Goal: Task Accomplishment & Management: Complete application form

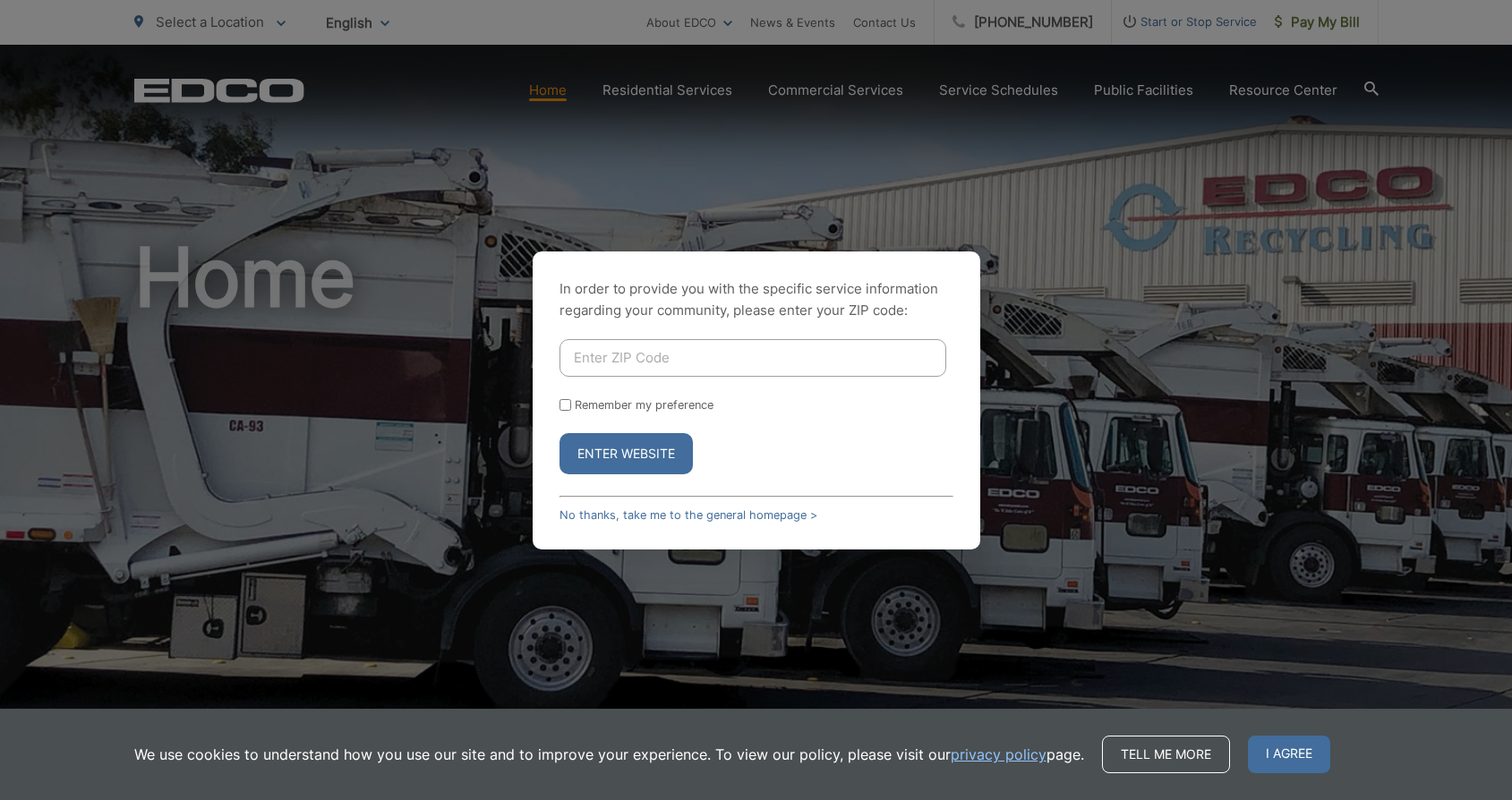
click at [757, 358] on input "Enter ZIP Code" at bounding box center [753, 358] width 387 height 38
type input "91942"
click at [626, 453] on button "Enter Website" at bounding box center [626, 453] width 133 height 42
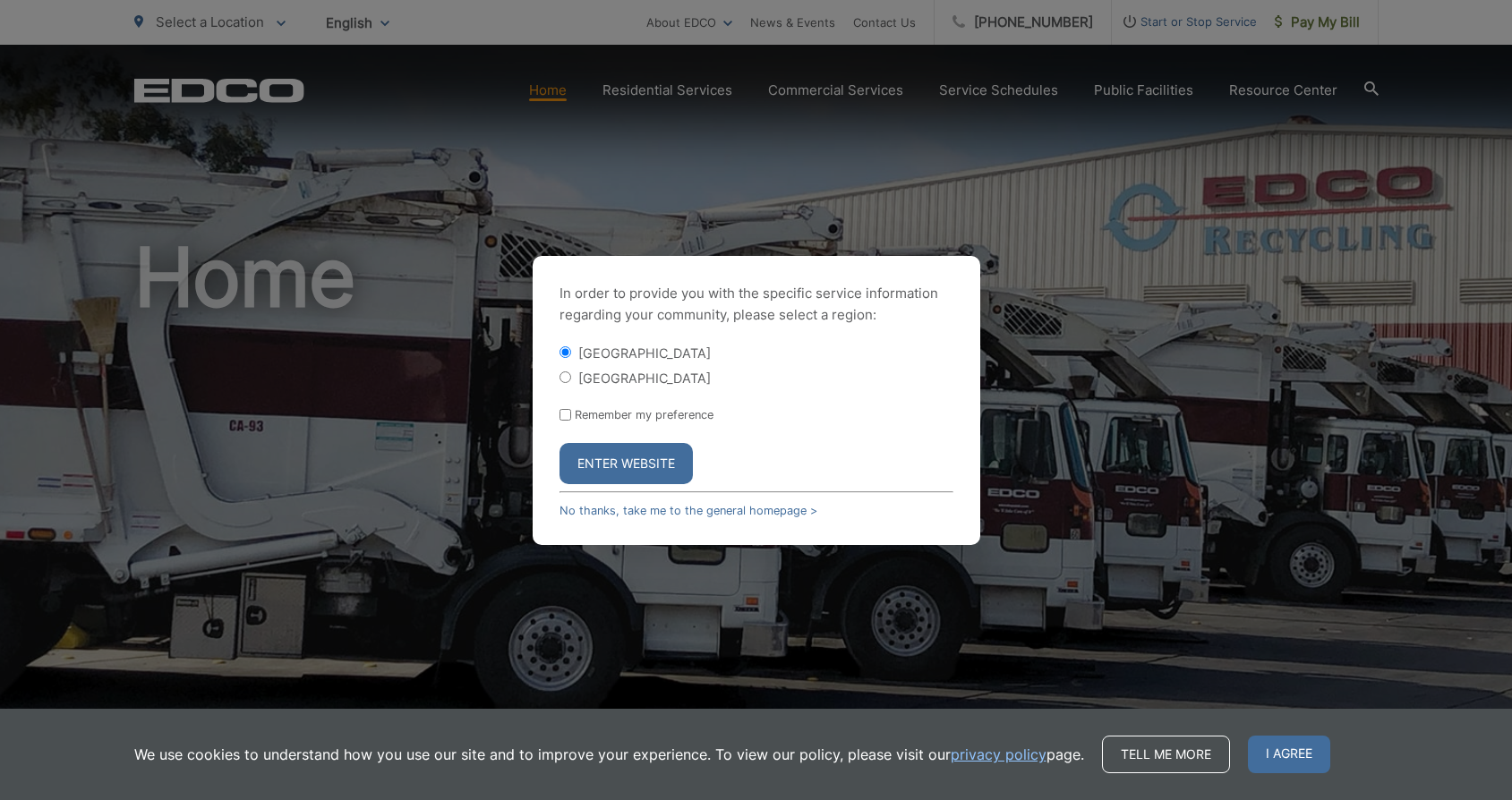
click at [614, 454] on button "Enter Website" at bounding box center [626, 463] width 133 height 42
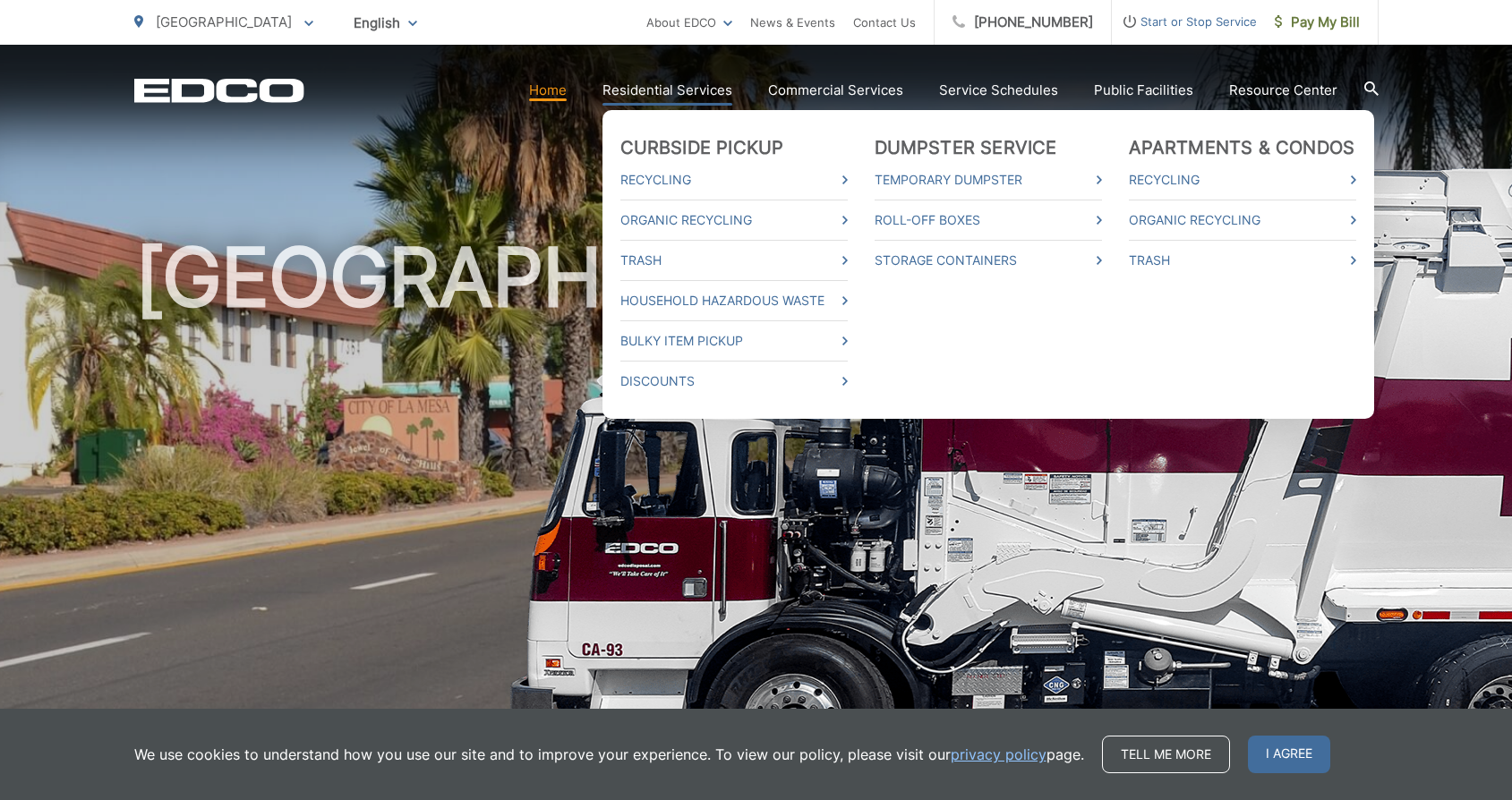
scroll to position [78, 0]
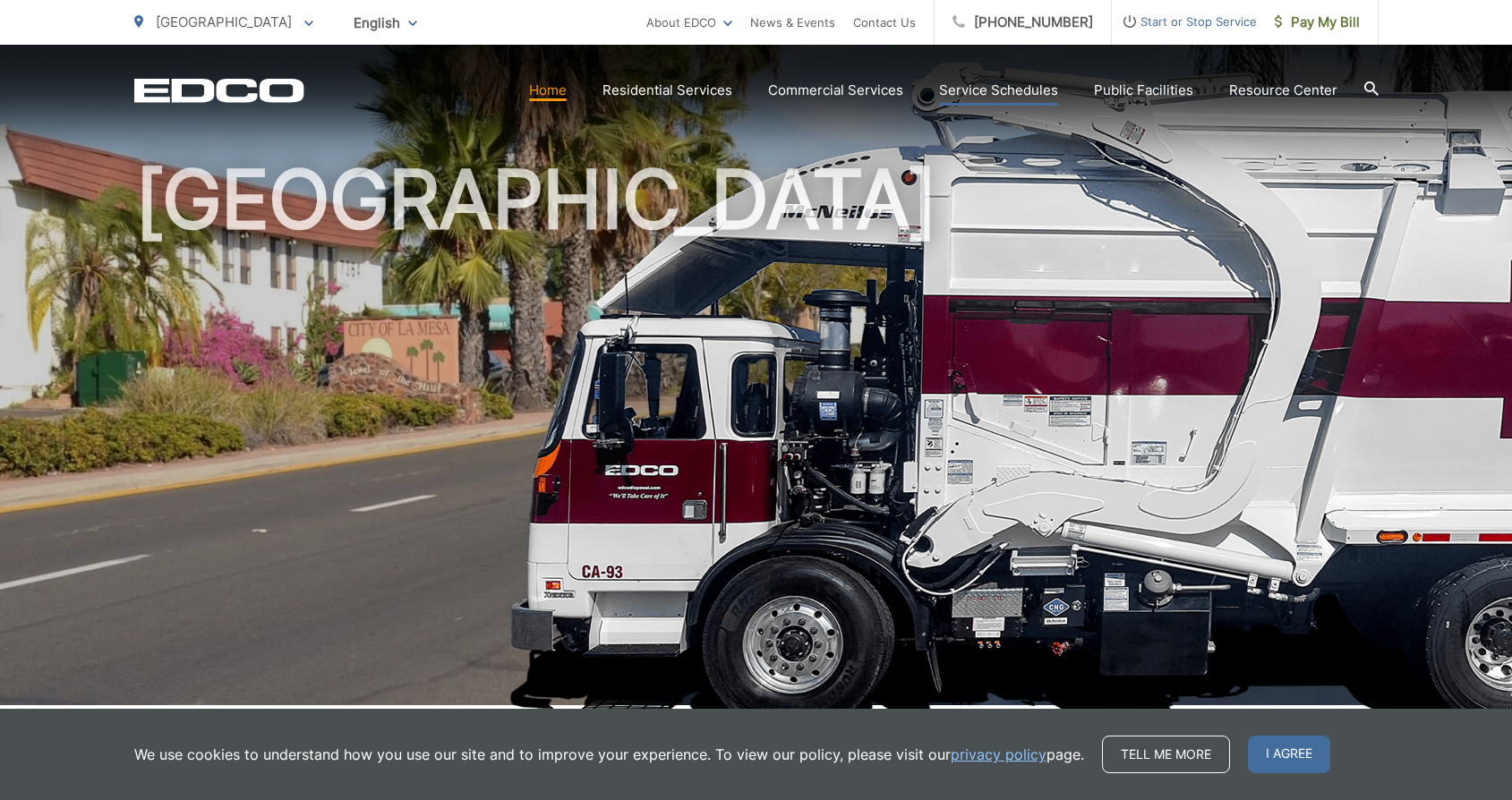
click at [1022, 92] on link "Service Schedules" at bounding box center [998, 90] width 119 height 21
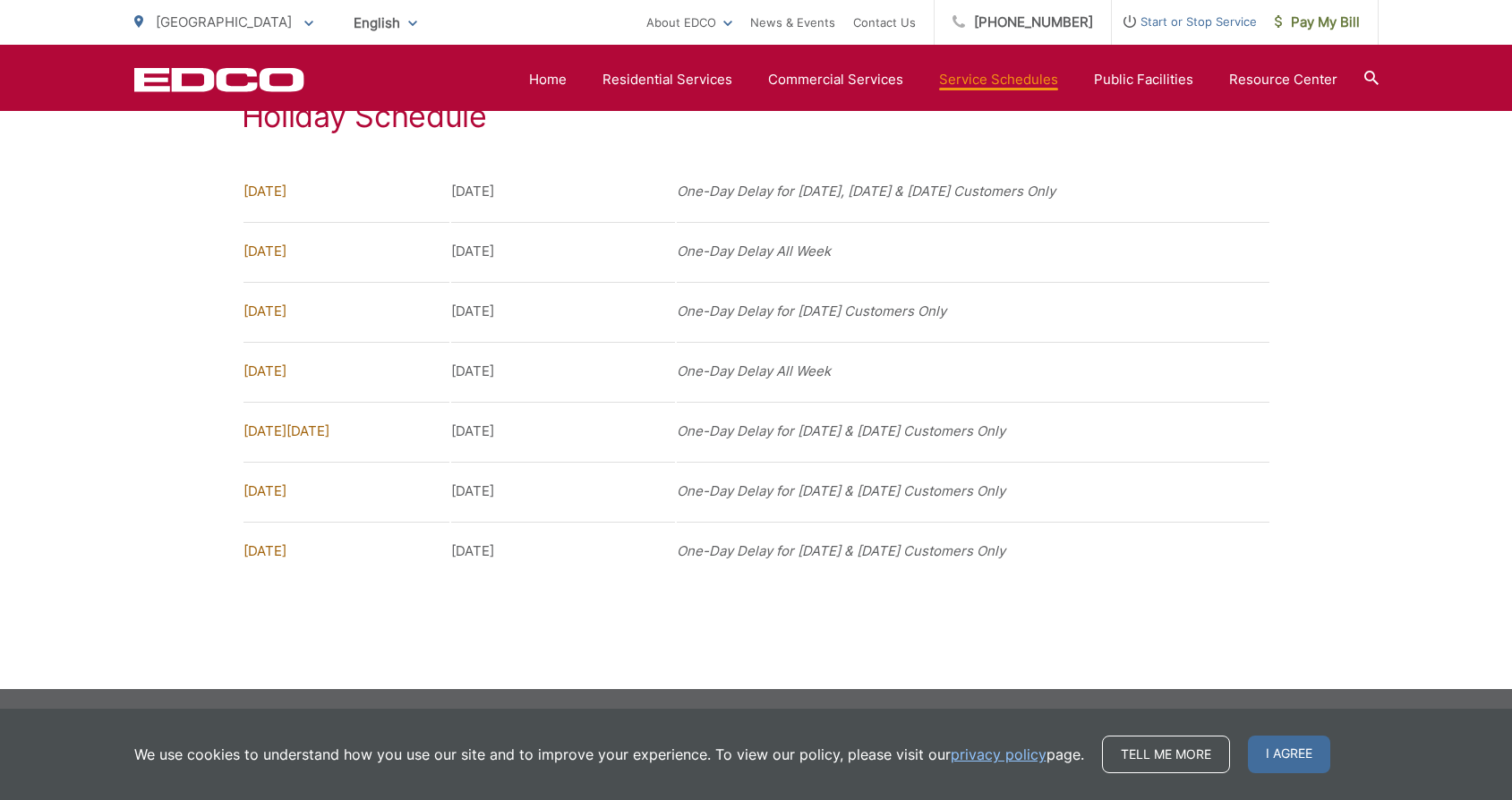
scroll to position [1420, 0]
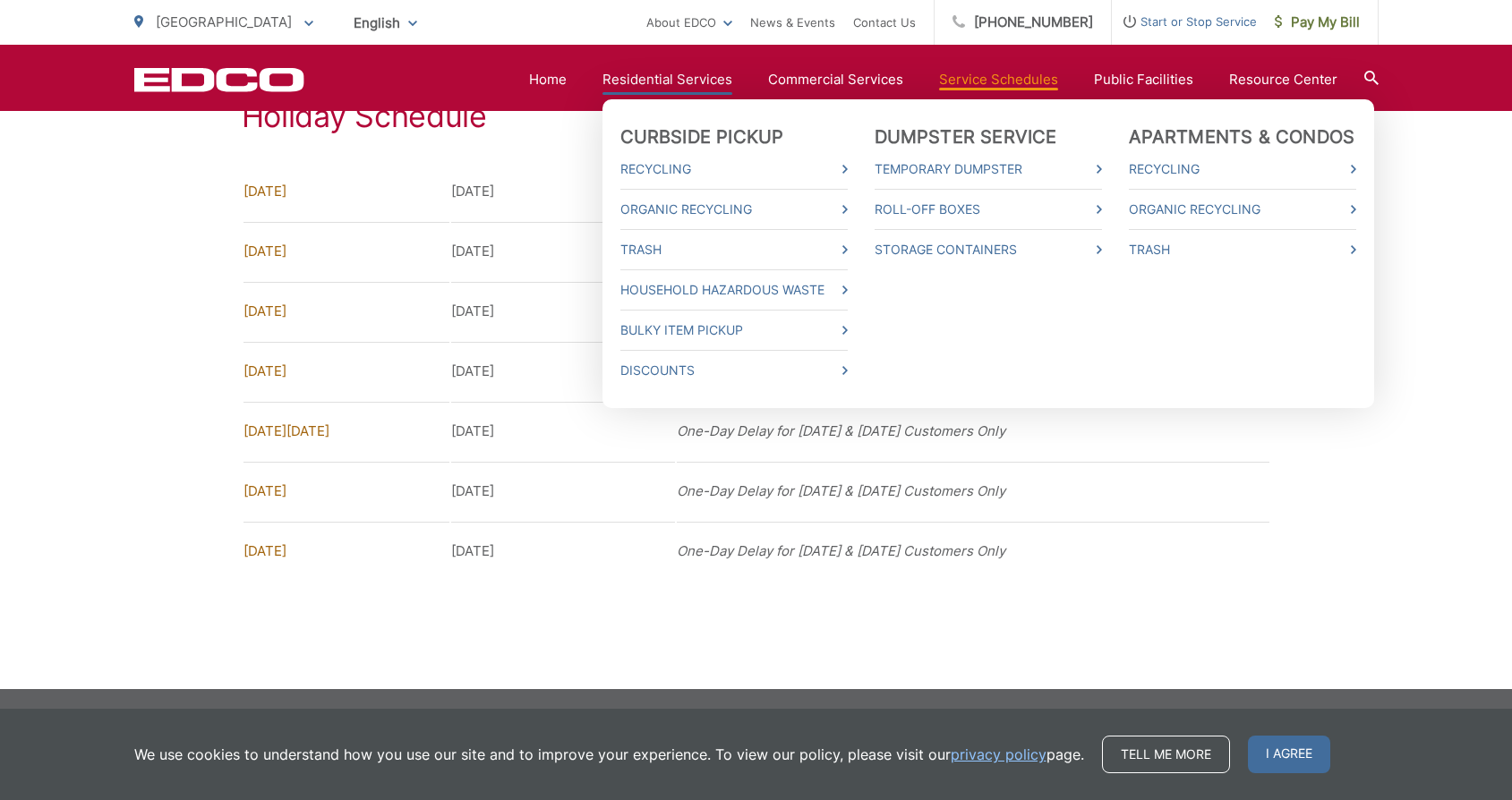
click at [685, 80] on link "Residential Services" at bounding box center [667, 79] width 130 height 21
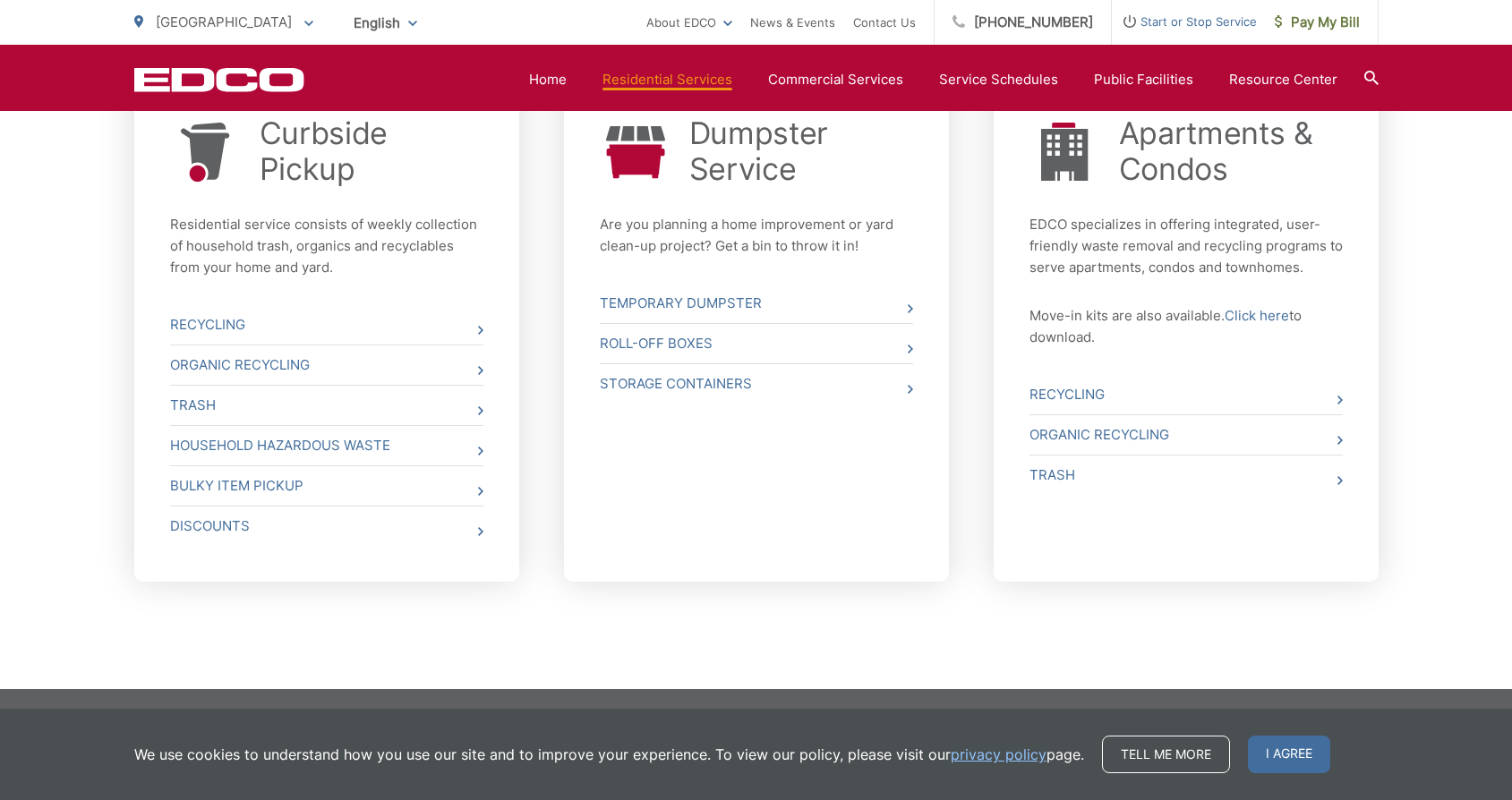
scroll to position [734, 0]
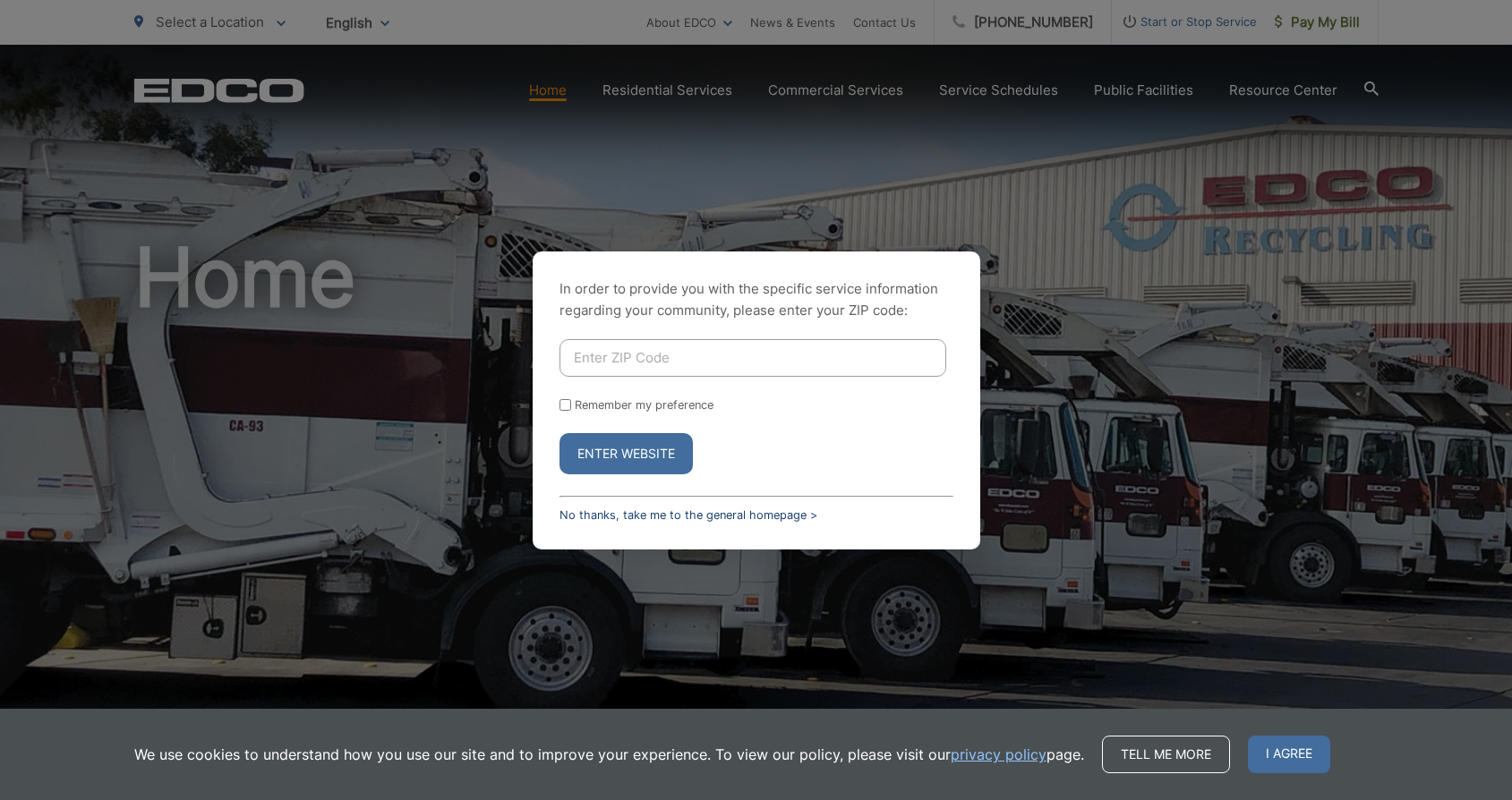
click at [633, 512] on link "No thanks, take me to the general homepage >" at bounding box center [688, 515] width 258 height 14
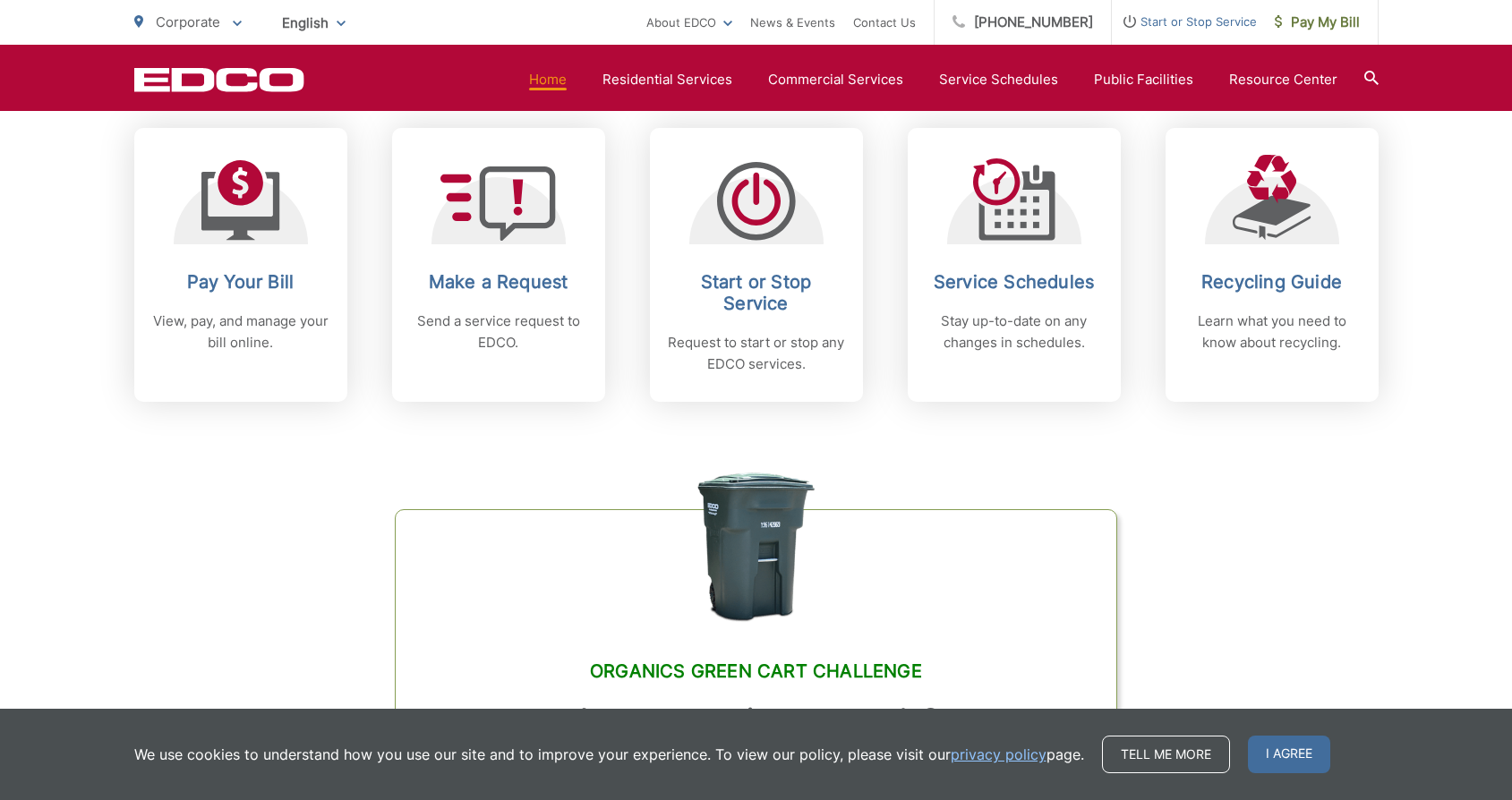
scroll to position [771, 0]
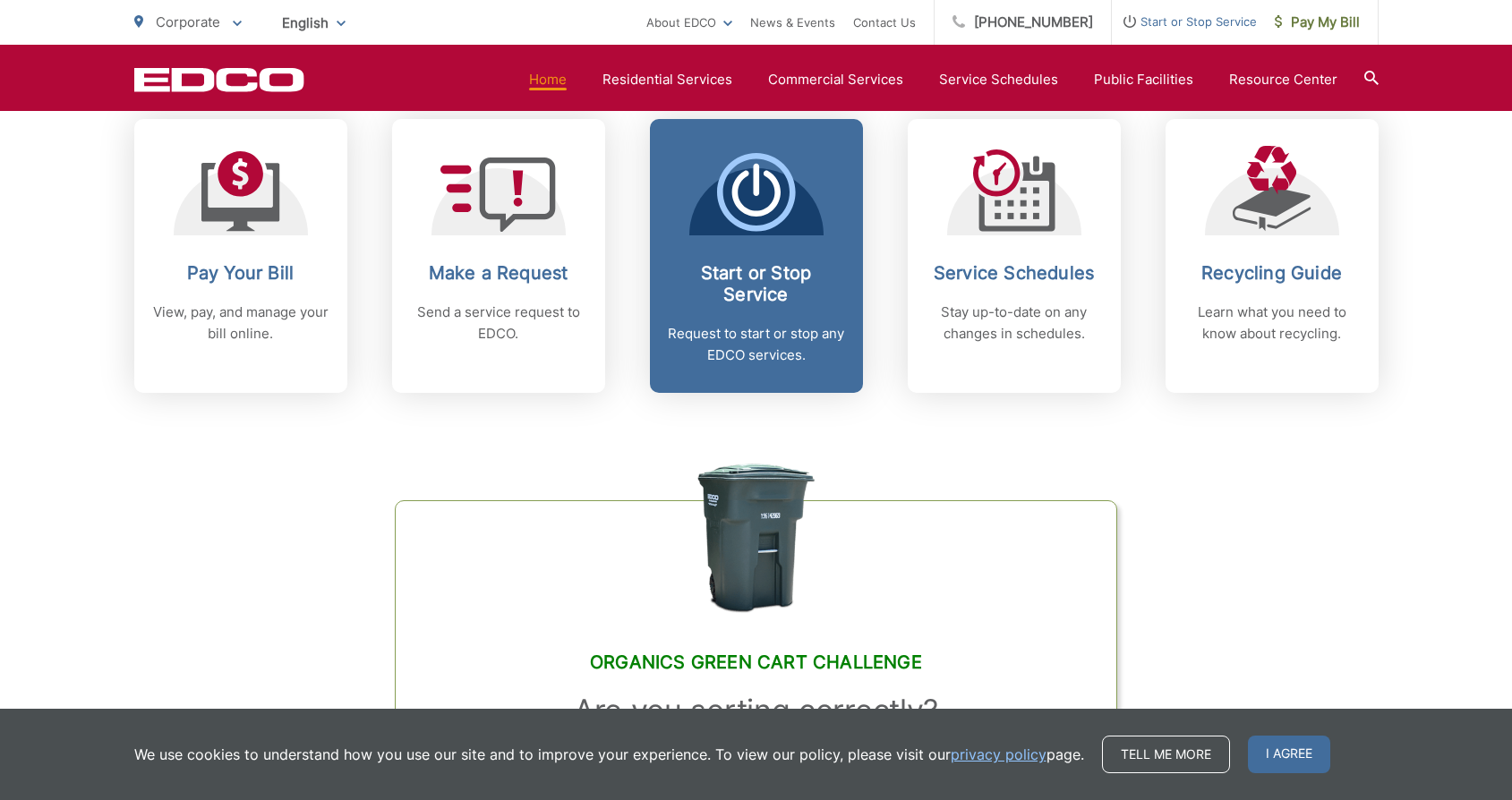
click at [740, 360] on p "Request to start or stop any EDCO services." at bounding box center [757, 344] width 178 height 43
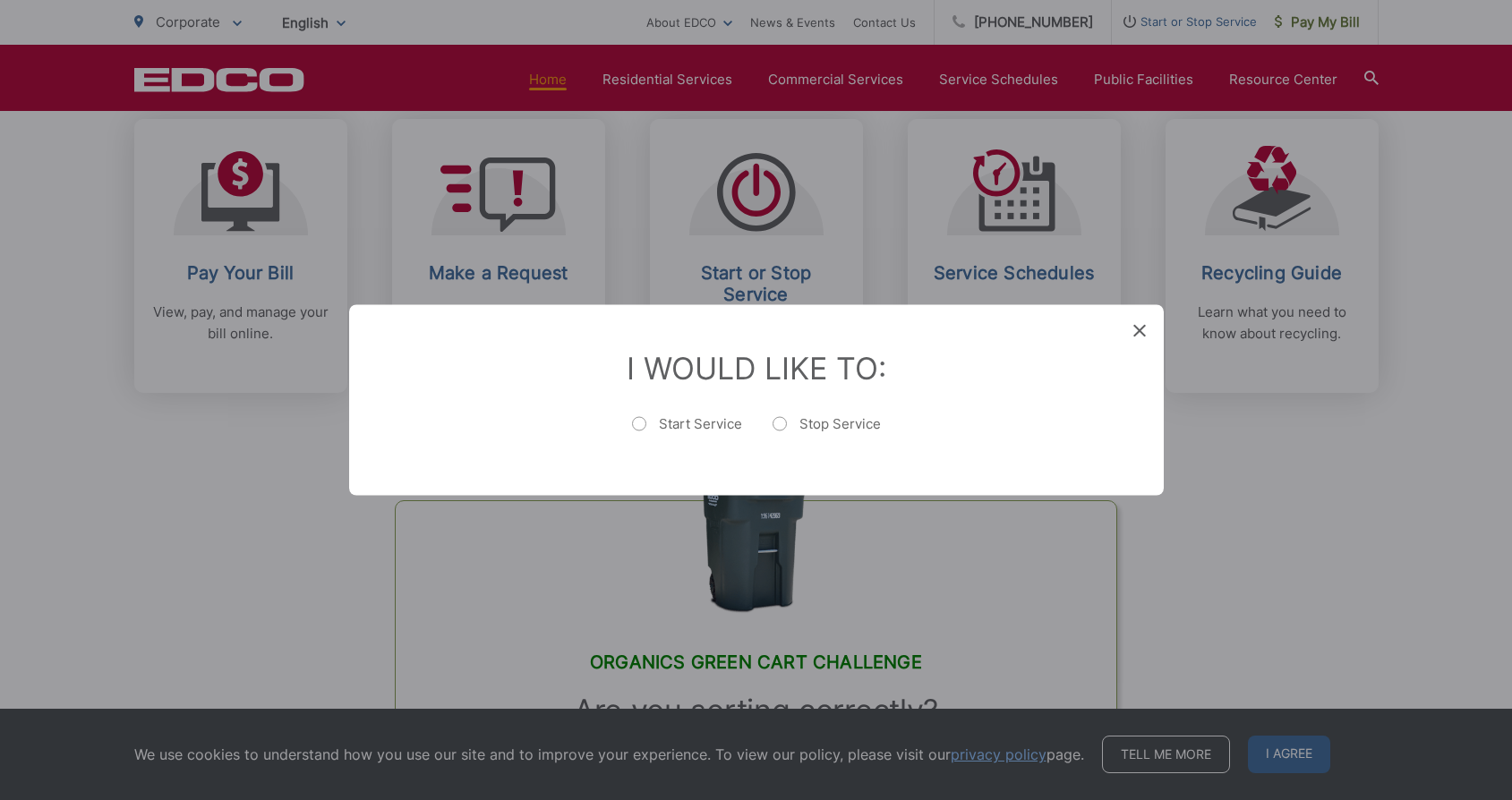
click at [791, 418] on label "Stop Service" at bounding box center [826, 433] width 108 height 36
radio input "true"
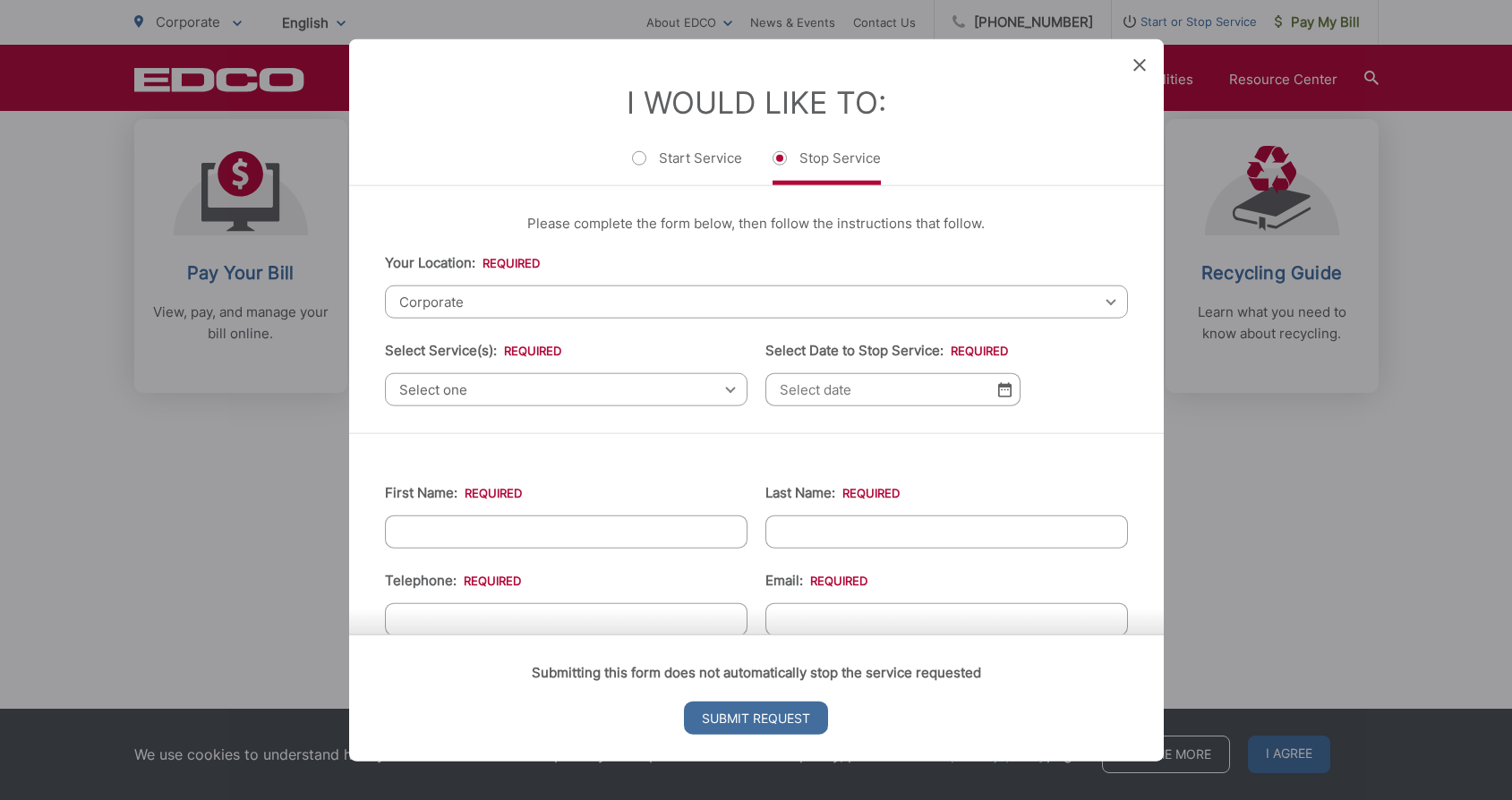
click at [585, 302] on span "Corporate" at bounding box center [756, 302] width 743 height 33
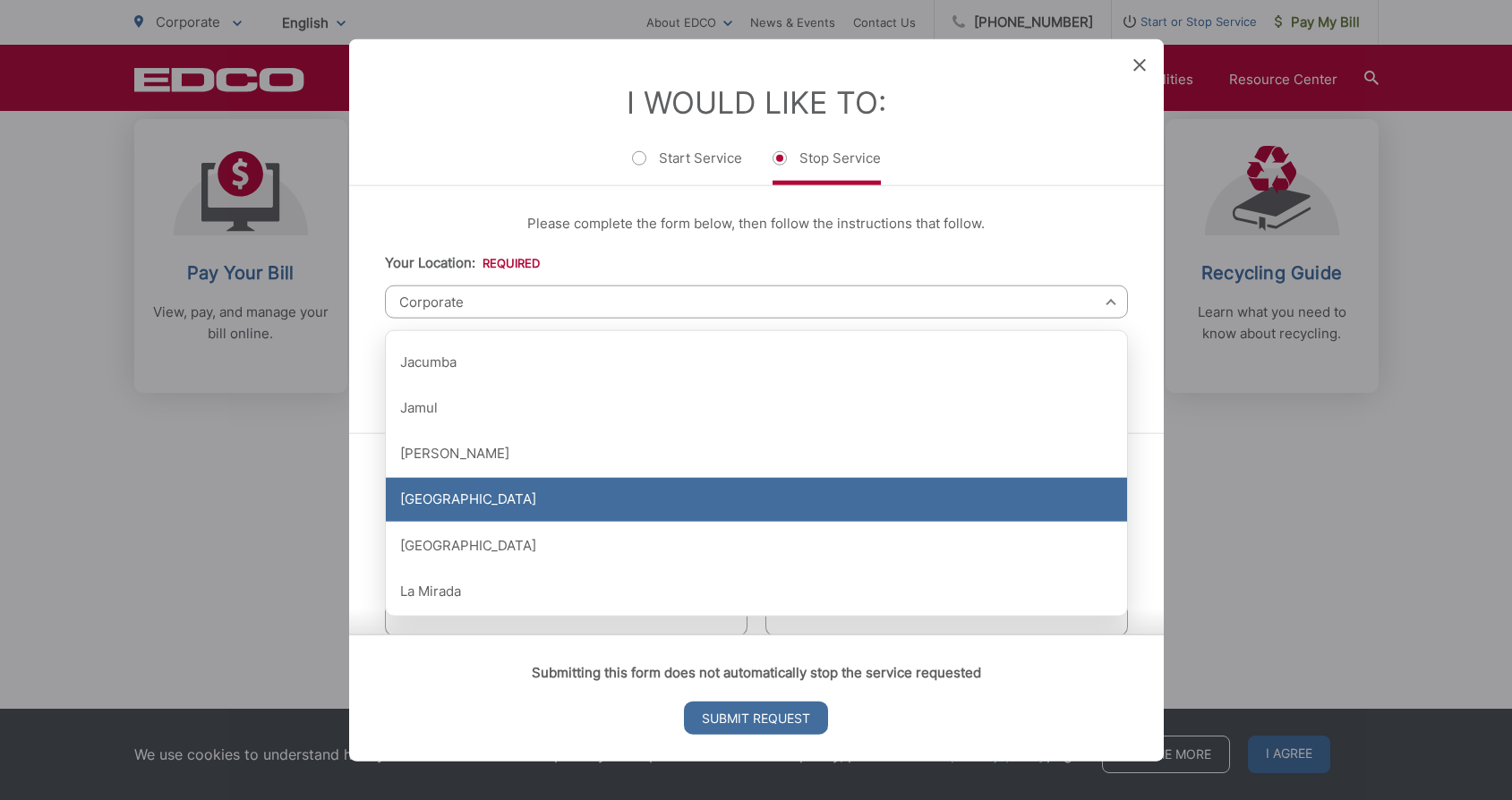
scroll to position [1000, 0]
click at [489, 490] on div "[GEOGRAPHIC_DATA]" at bounding box center [756, 498] width 741 height 44
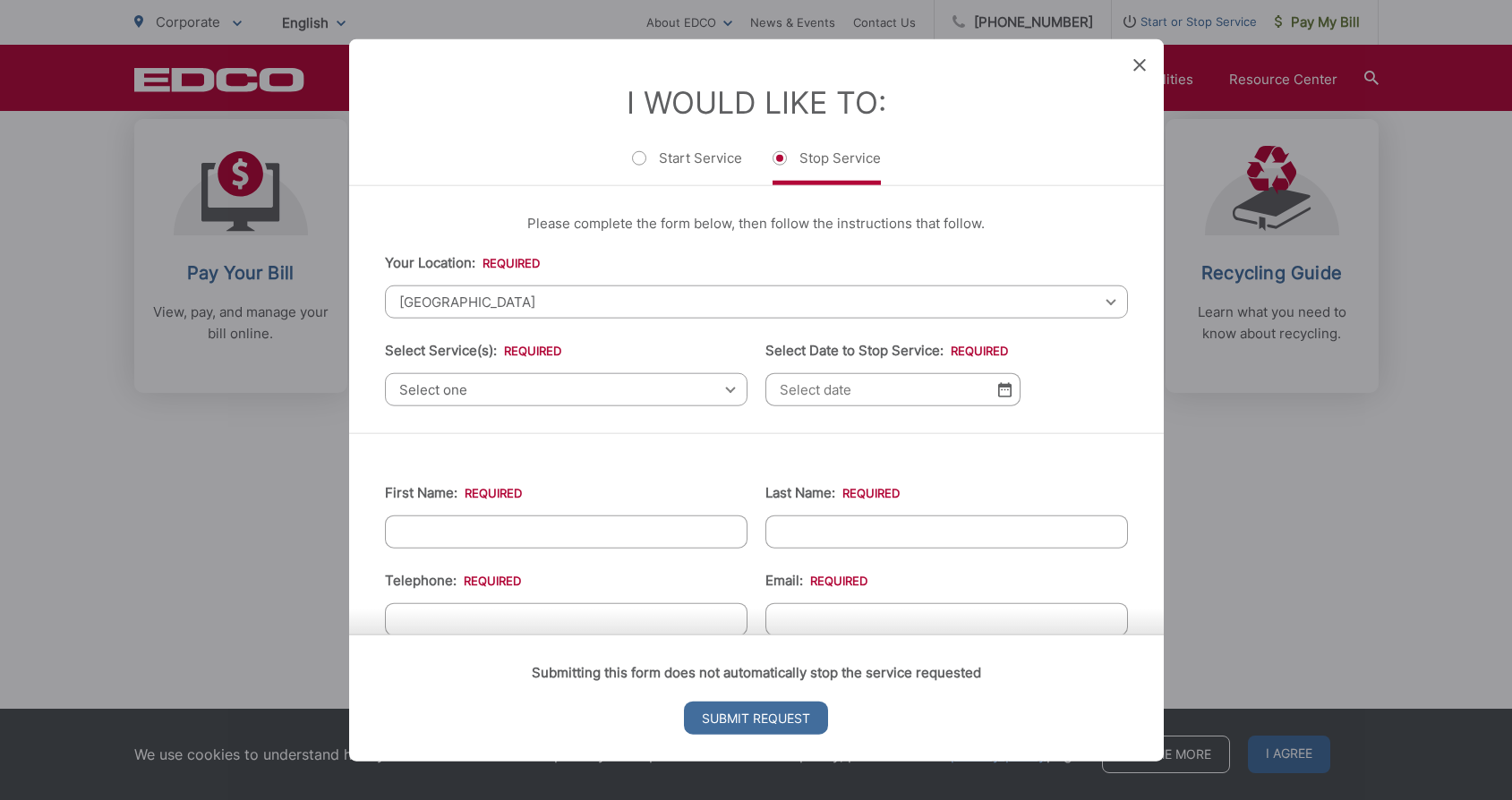
click at [529, 382] on span "Select one" at bounding box center [566, 389] width 363 height 33
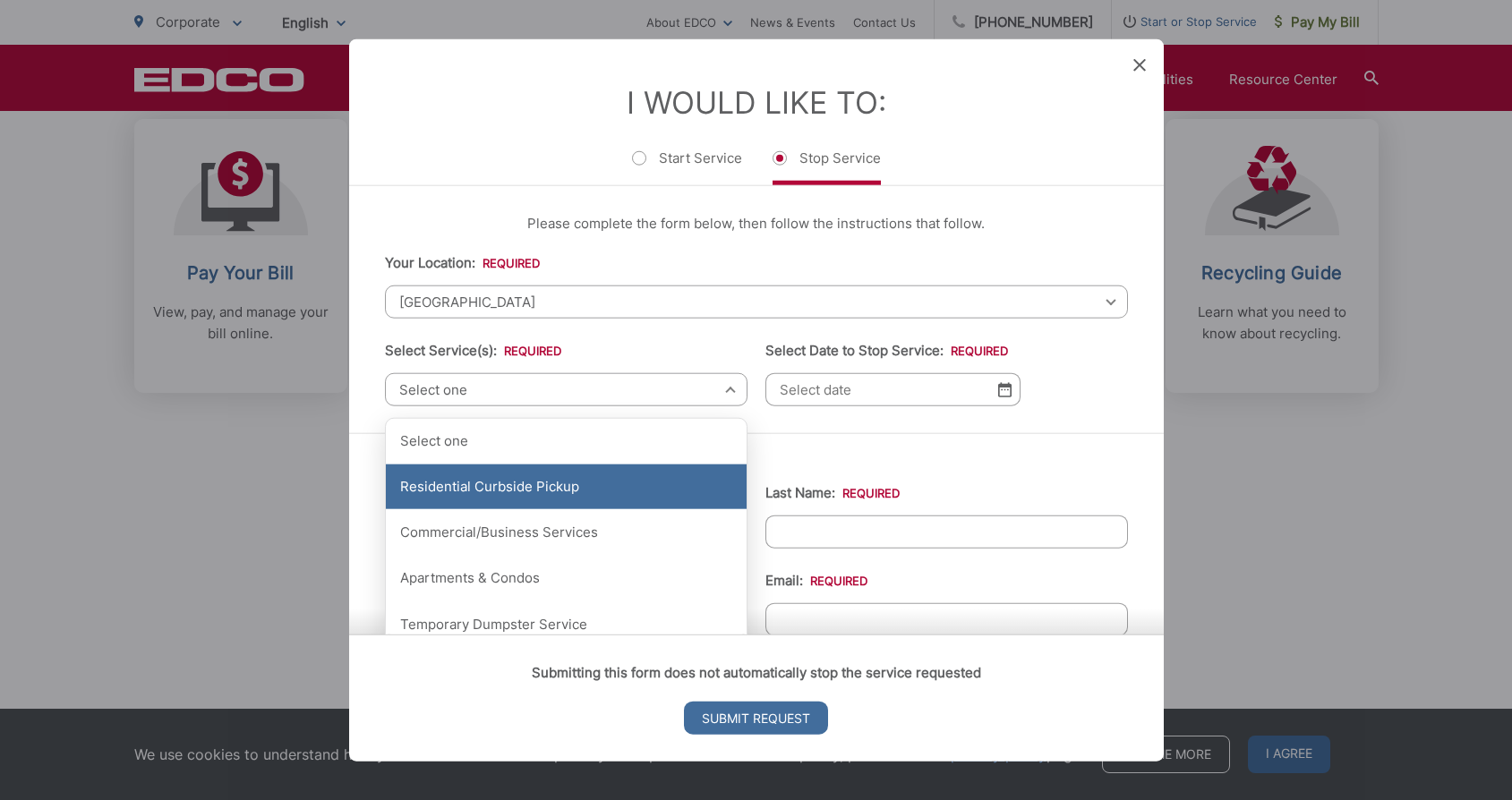
click at [501, 486] on div "Residential Curbside Pickup" at bounding box center [566, 486] width 361 height 44
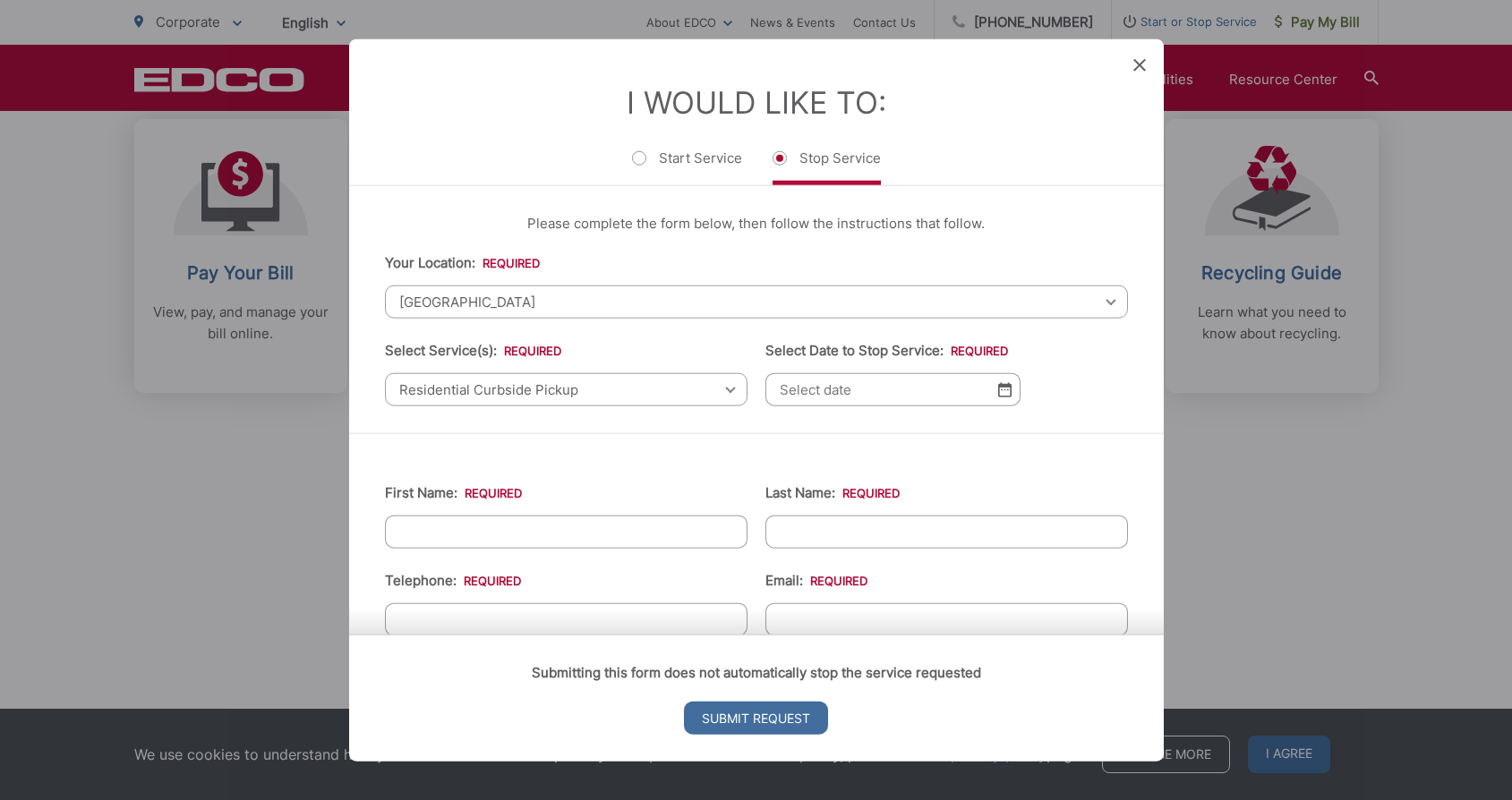
click at [808, 406] on input "Select Date to Stop Service: *" at bounding box center [893, 389] width 255 height 33
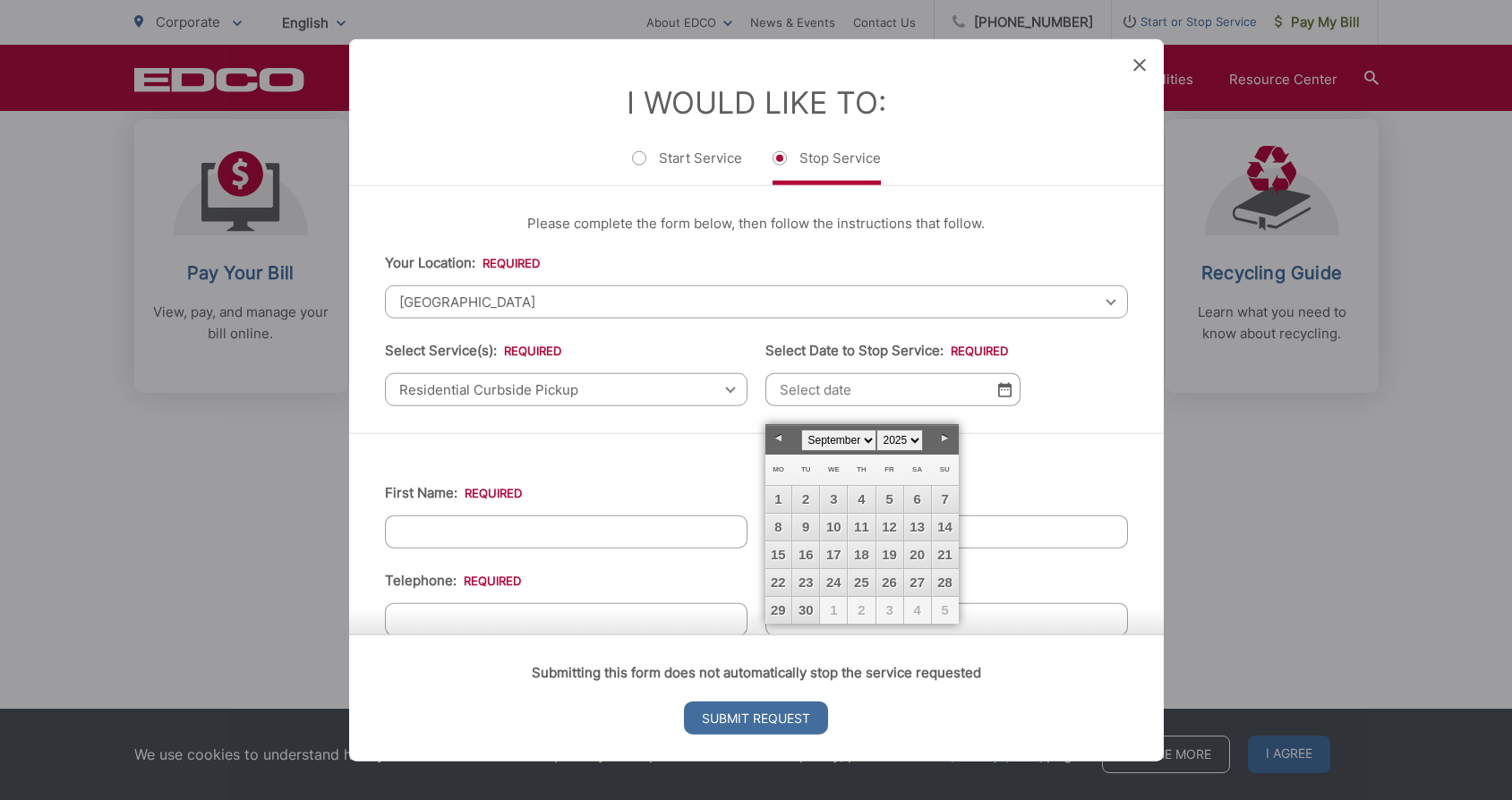
click at [944, 436] on link "Next" at bounding box center [945, 438] width 27 height 27
click at [785, 526] on link "6" at bounding box center [778, 526] width 27 height 27
type input "[DATE]"
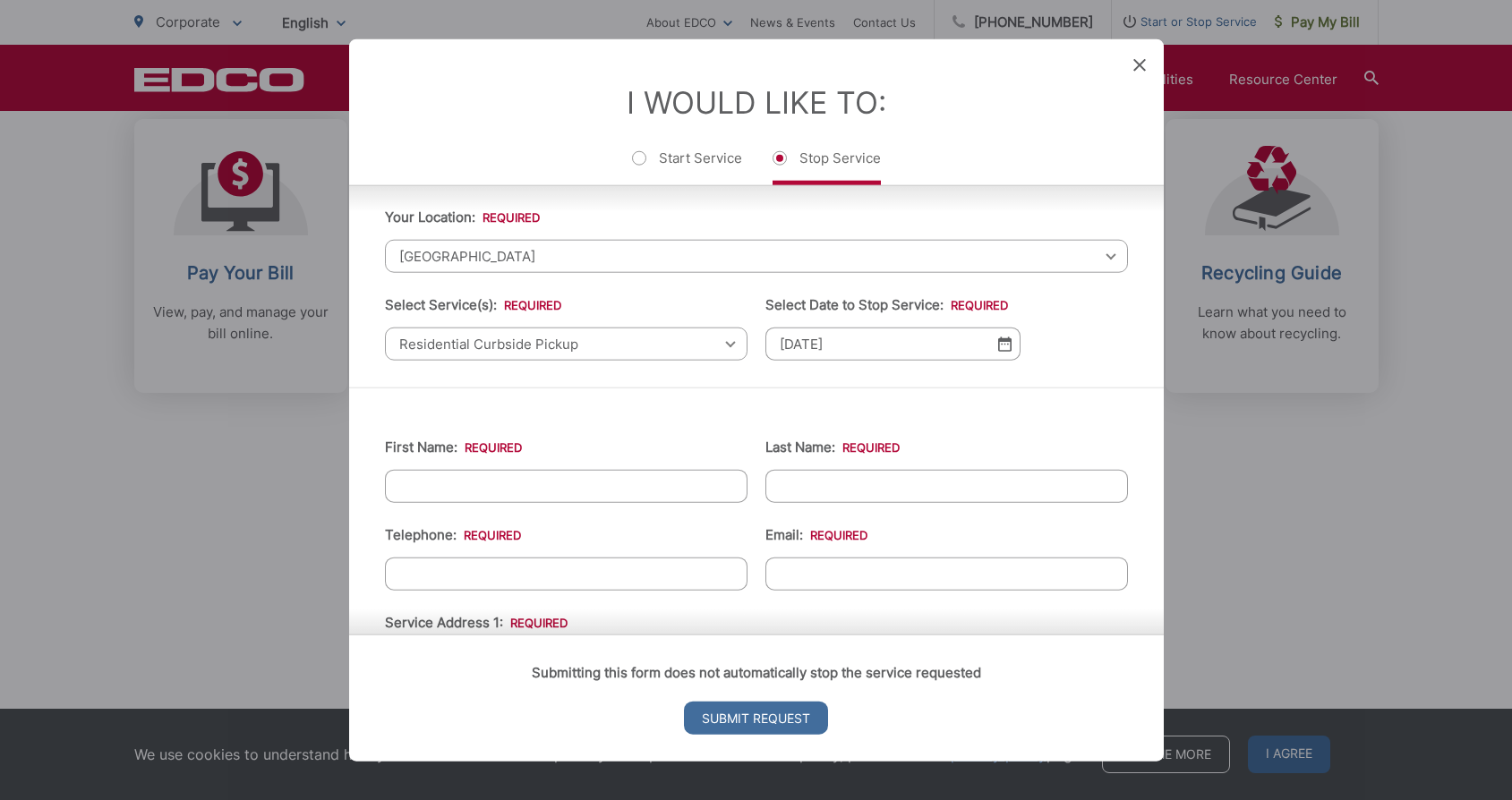
scroll to position [62, 0]
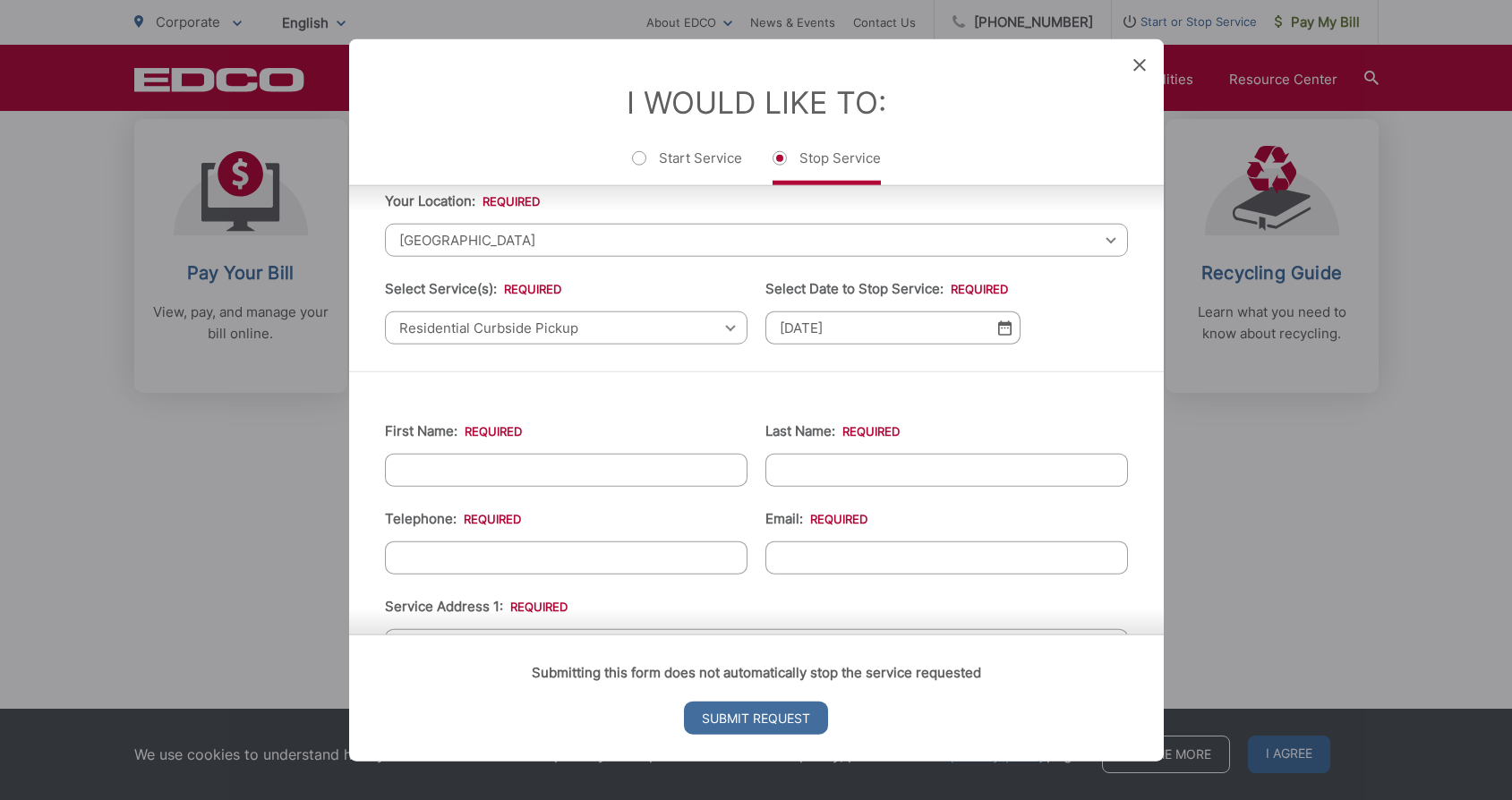
click at [1007, 336] on img at bounding box center [1005, 327] width 14 height 15
type input "[PERSON_NAME]"
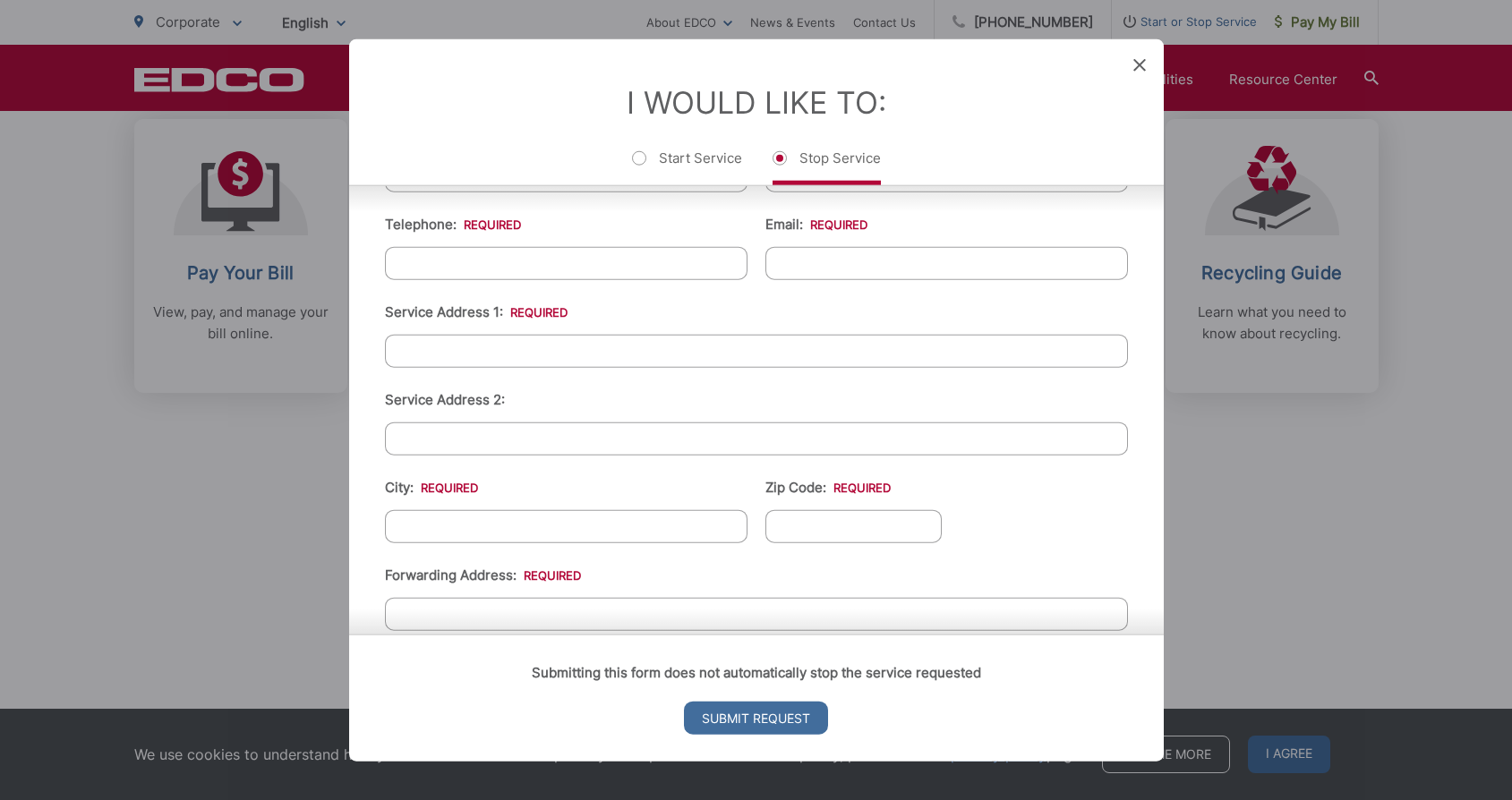
scroll to position [372, 0]
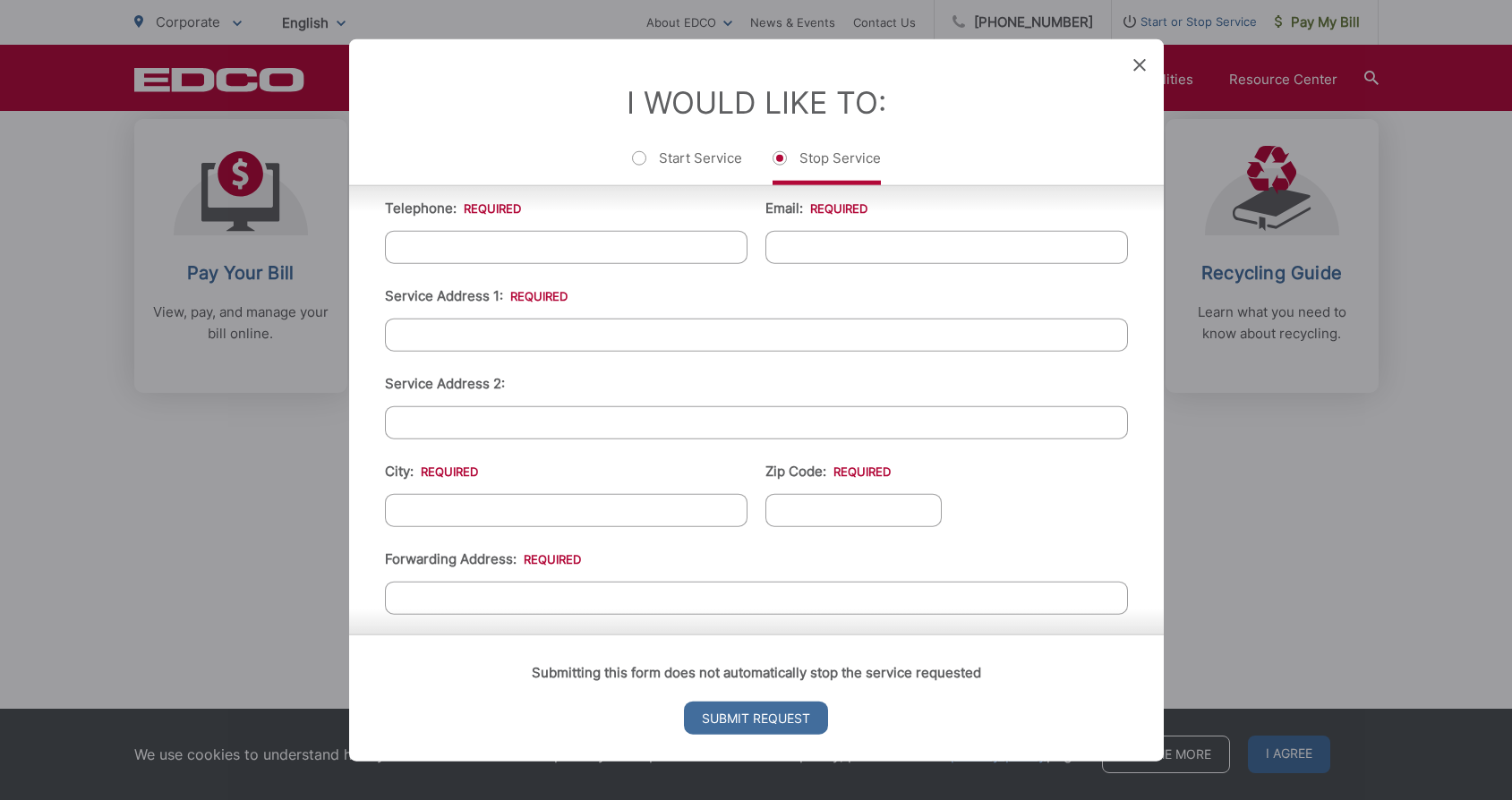
type input "[PERSON_NAME]"
type input "[PHONE_NUMBER]"
type input "[EMAIL_ADDRESS][DOMAIN_NAME]"
type input "[STREET_ADDRESS][PERSON_NAME]"
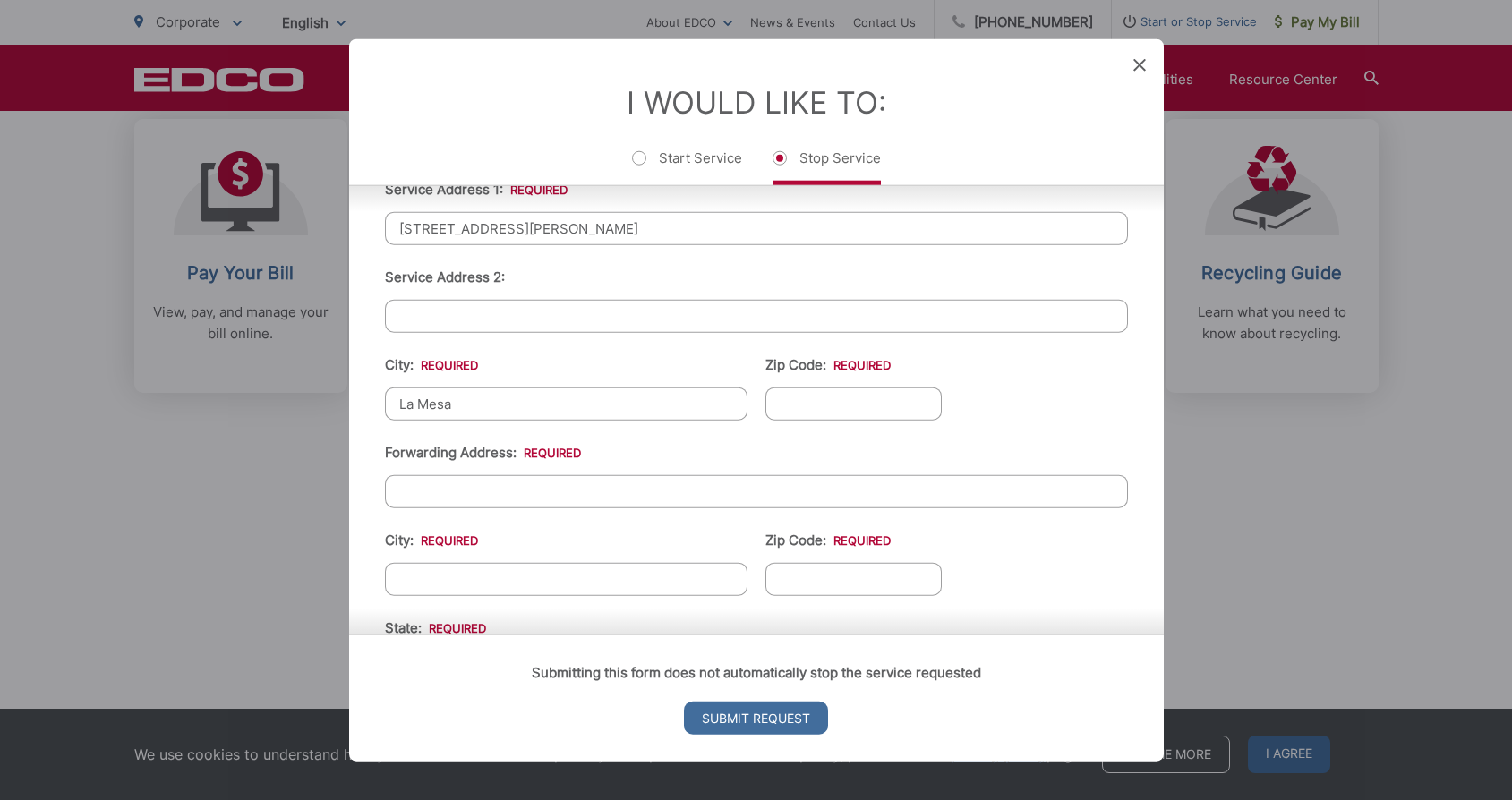
scroll to position [480, 0]
type input "La Mesa"
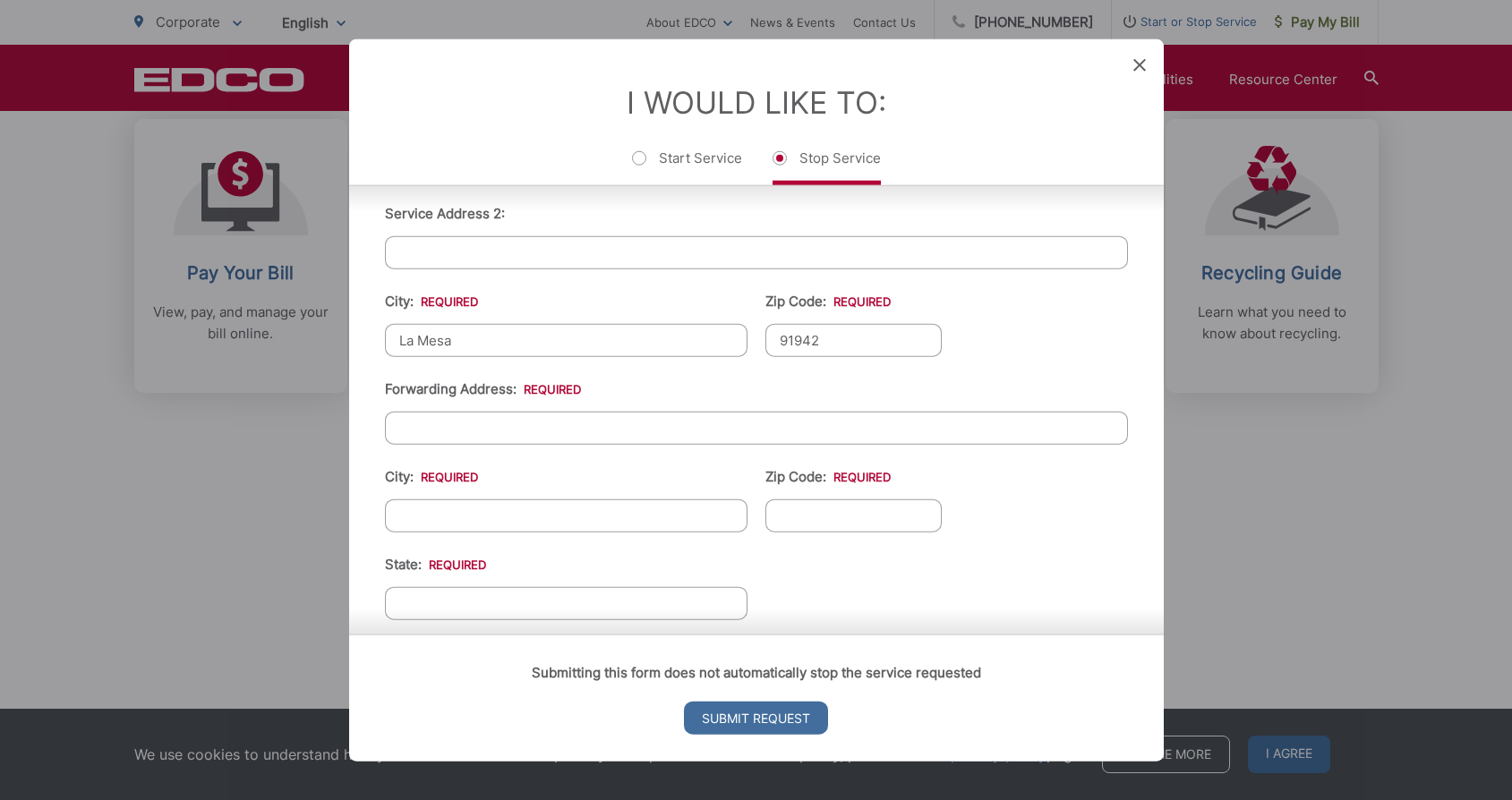
type input "91942"
type input "[STREET_ADDRESS][PERSON_NAME]"
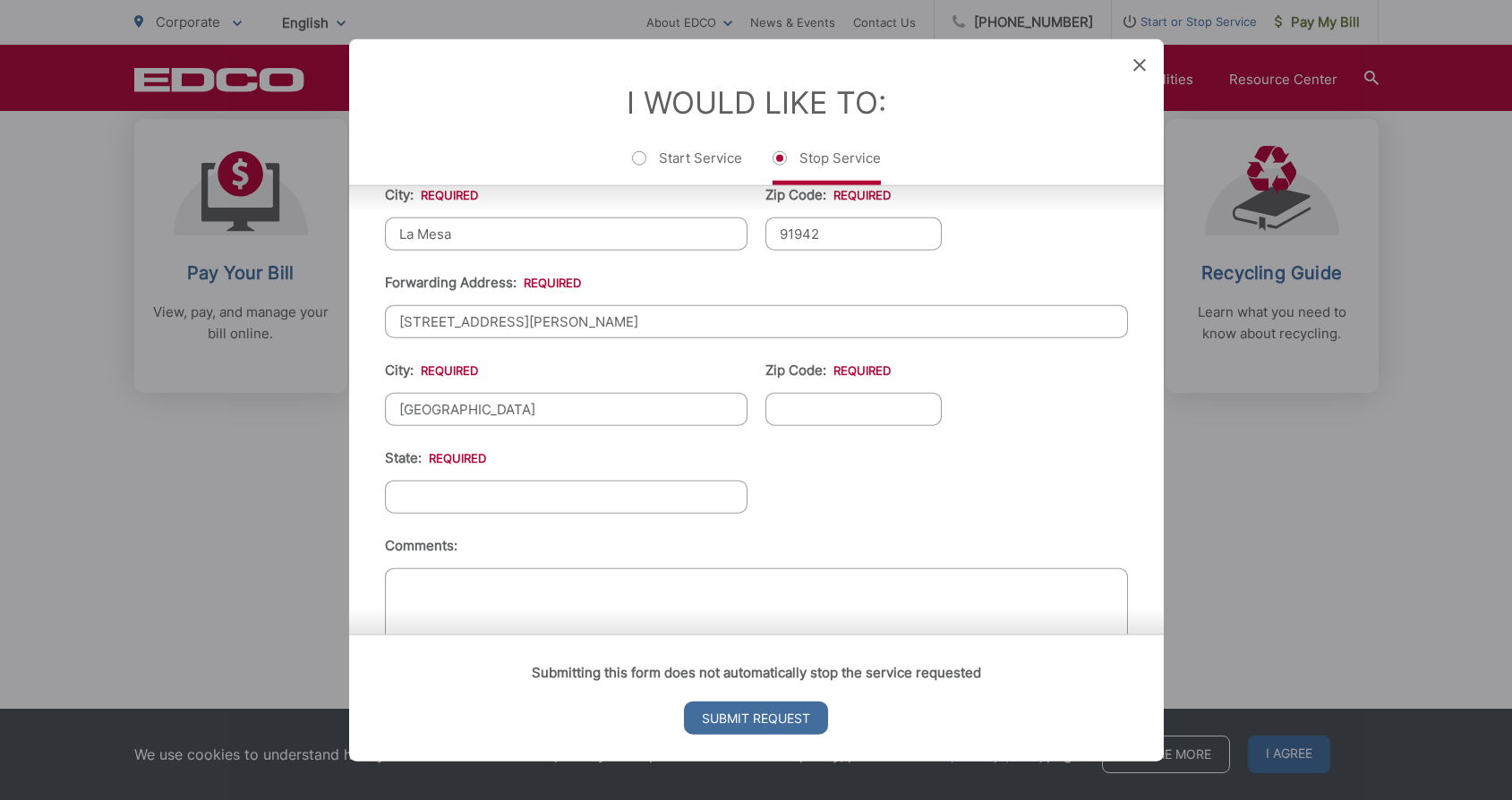
scroll to position [664, 0]
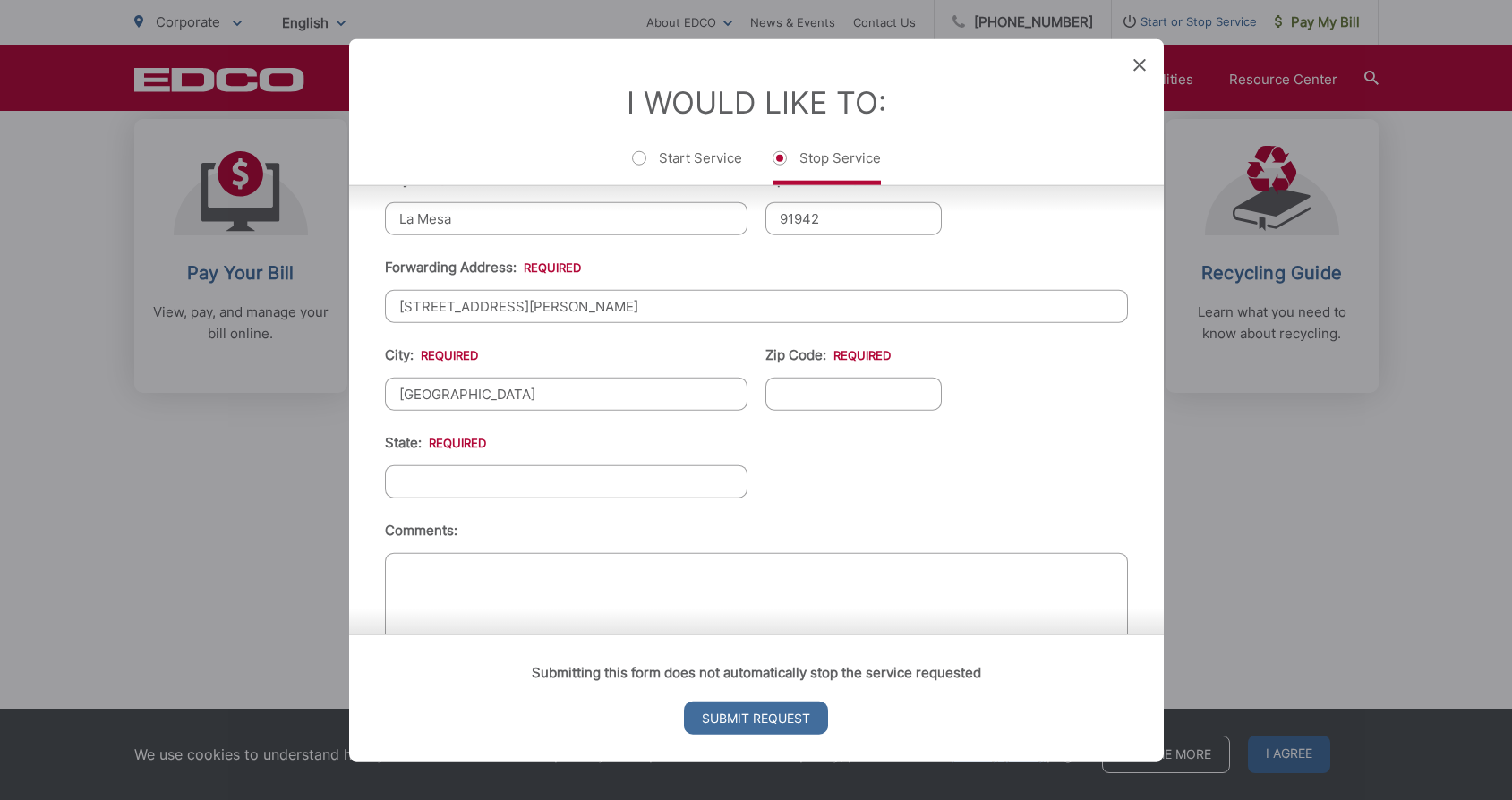
type input "[GEOGRAPHIC_DATA]"
type input "92117"
type input "c"
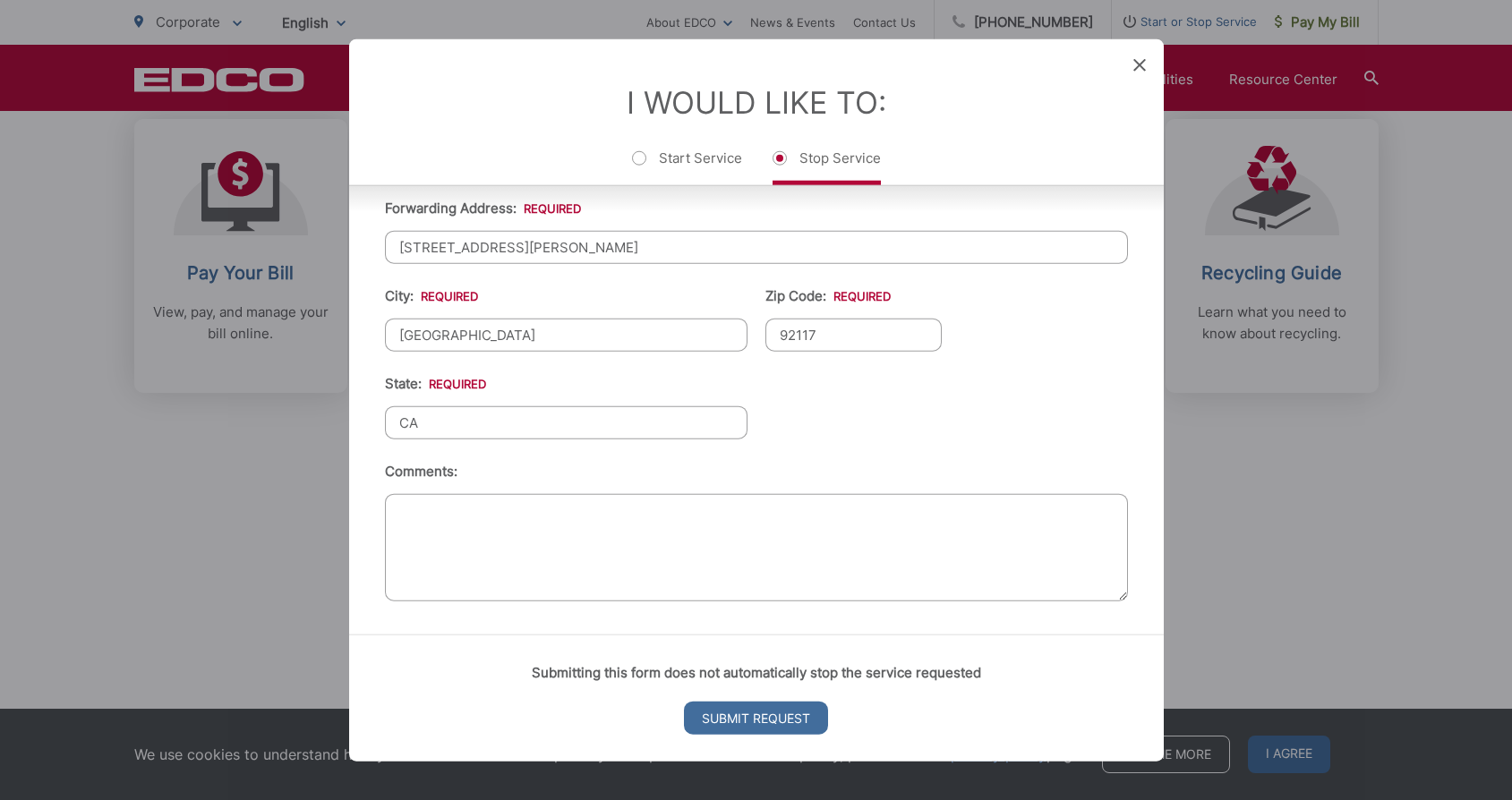
scroll to position [736, 0]
type input "CA"
click at [716, 587] on textarea "Comments:" at bounding box center [756, 548] width 743 height 107
type textarea "A"
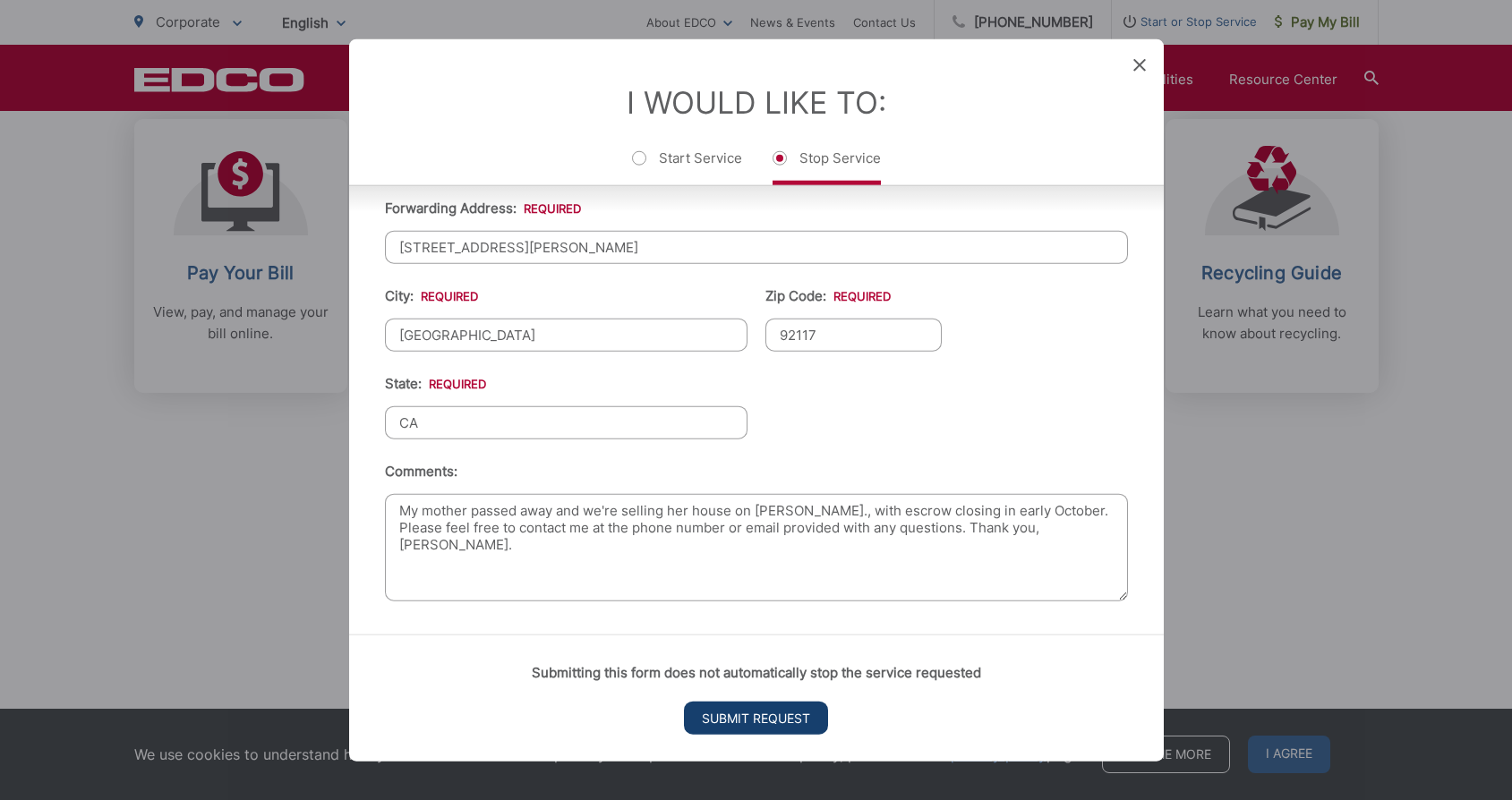
type textarea "My mother passed away and we're selling her house on [PERSON_NAME]., with escro…"
click at [738, 715] on input "Submit Request" at bounding box center [756, 718] width 144 height 33
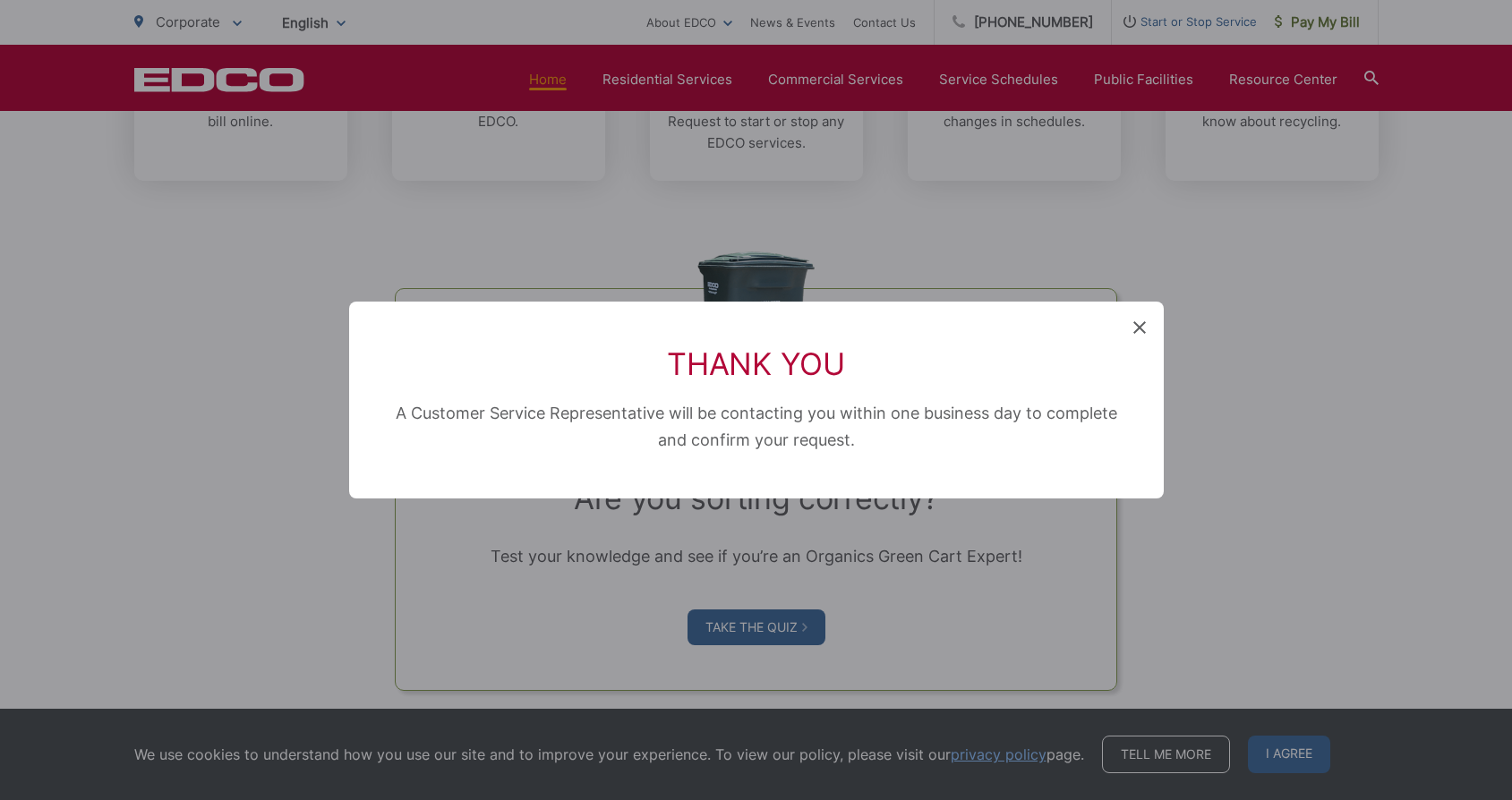
scroll to position [18, 7]
